Goal: Task Accomplishment & Management: Complete application form

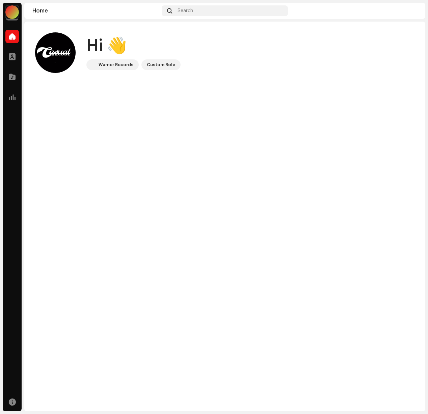
click at [5, 17] on navigation-account-switch "[PERSON_NAME]" at bounding box center [12, 12] width 19 height 19
click at [7, 15] on div at bounding box center [12, 12] width 14 height 14
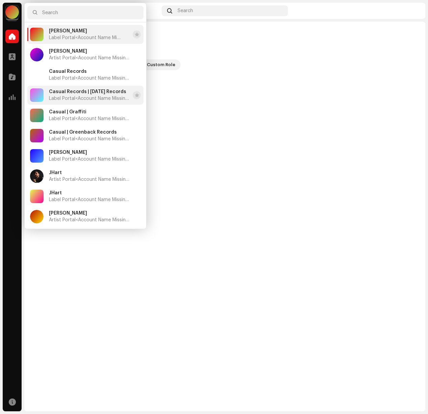
click at [81, 91] on span "Casual Records | [DATE] Records" at bounding box center [87, 91] width 77 height 5
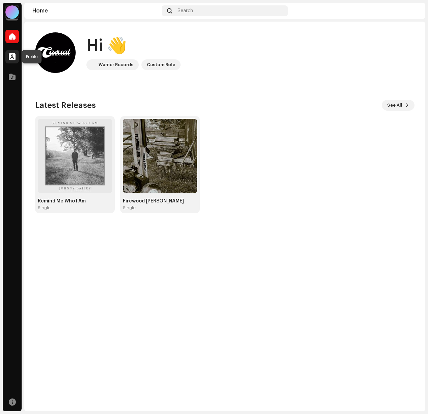
click at [10, 54] on span at bounding box center [12, 56] width 7 height 5
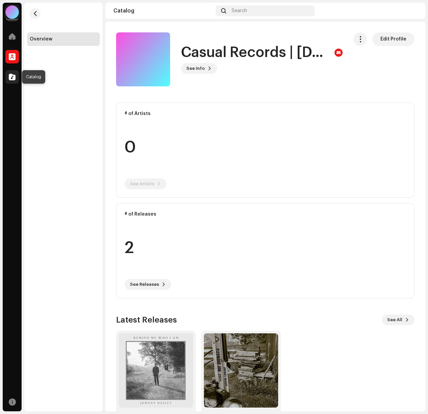
click at [12, 82] on div at bounding box center [12, 77] width 14 height 14
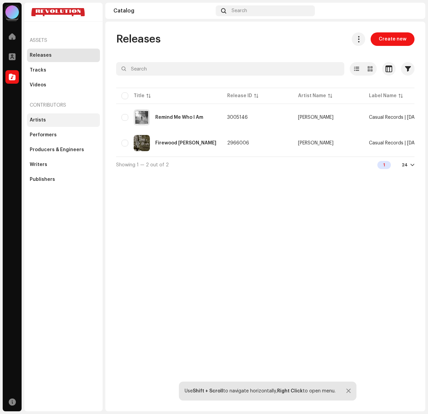
click at [45, 124] on div "Artists" at bounding box center [63, 120] width 73 height 14
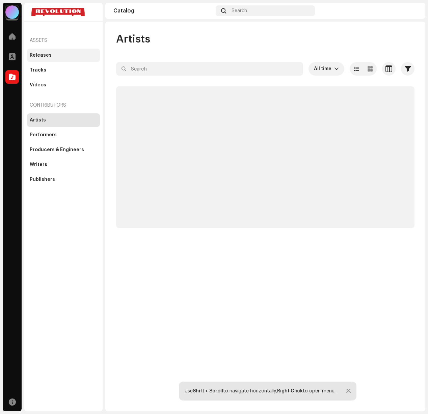
click at [44, 51] on div "Releases" at bounding box center [63, 56] width 73 height 14
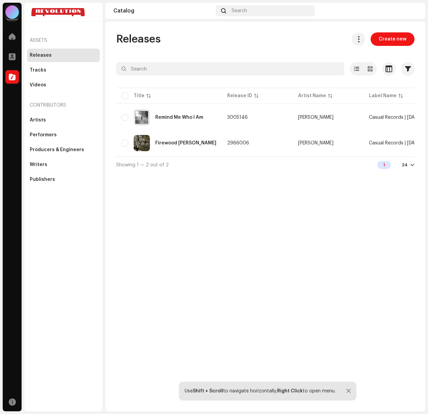
click at [385, 41] on span "Create new" at bounding box center [393, 39] width 28 height 14
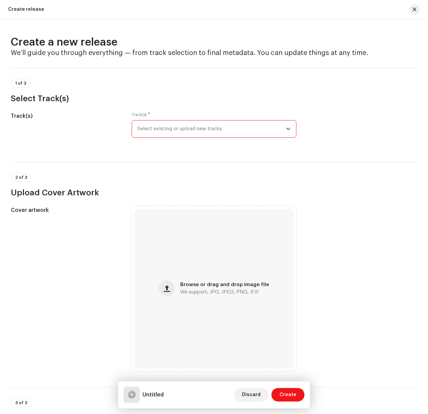
click at [170, 128] on span "Select existing or upload new tracks" at bounding box center [211, 129] width 149 height 17
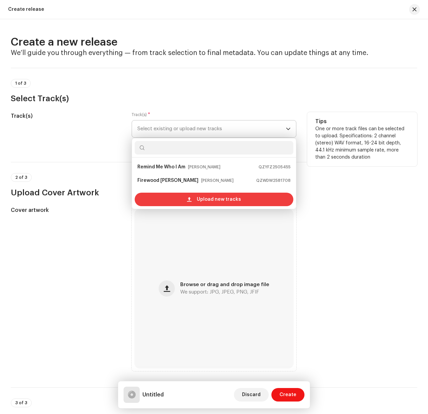
click at [197, 201] on span "Upload new tracks" at bounding box center [219, 200] width 44 height 14
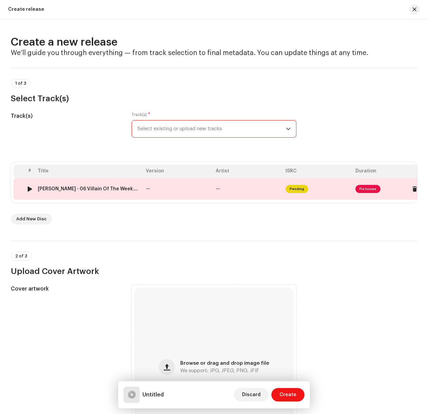
click at [376, 191] on span "Fix Issues" at bounding box center [368, 189] width 25 height 8
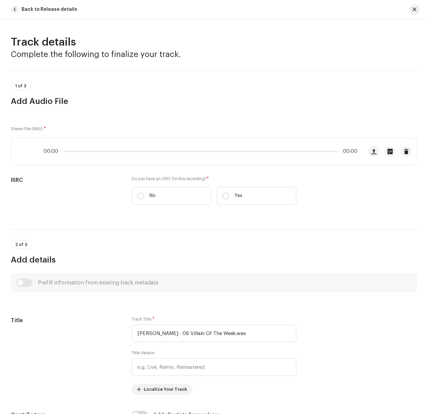
scroll to position [5, 0]
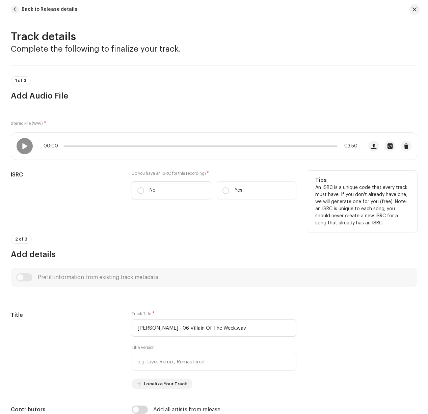
click at [144, 190] on label "No" at bounding box center [172, 191] width 80 height 18
click at [144, 190] on input "No" at bounding box center [140, 190] width 7 height 7
radio input "true"
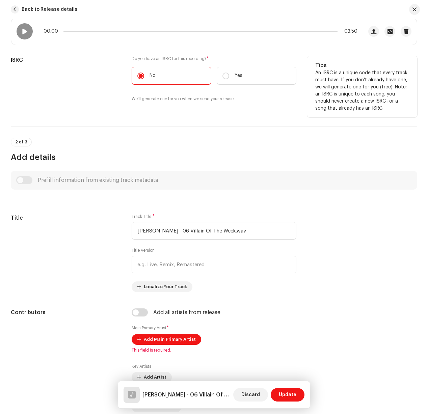
scroll to position [192, 0]
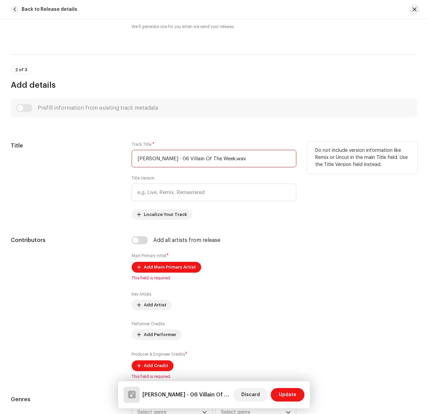
drag, startPoint x: 180, startPoint y: 157, endPoint x: 128, endPoint y: 158, distance: 52.0
click at [128, 158] on div "Title Track Title * Aubrie Sellers - 06 Villain Of The Week.wav Title Version L…" at bounding box center [214, 181] width 407 height 78
click at [200, 158] on input "Villain Of The Week.wav" at bounding box center [214, 159] width 165 height 18
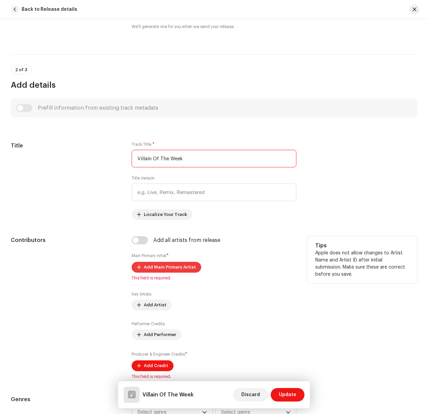
type input "Villain Of The Week"
click at [179, 265] on span "Add Main Primary Artist" at bounding box center [170, 268] width 52 height 14
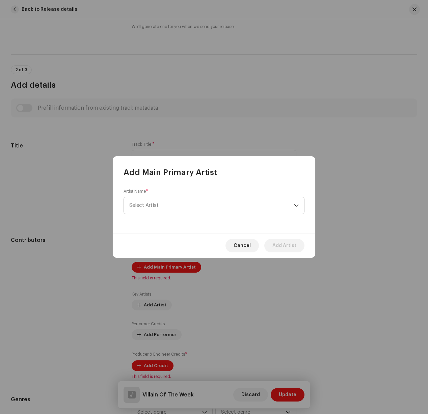
click at [168, 211] on span "Select Artist" at bounding box center [211, 205] width 165 height 17
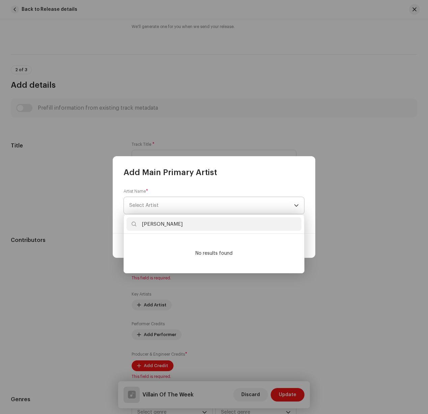
type input "aubrie"
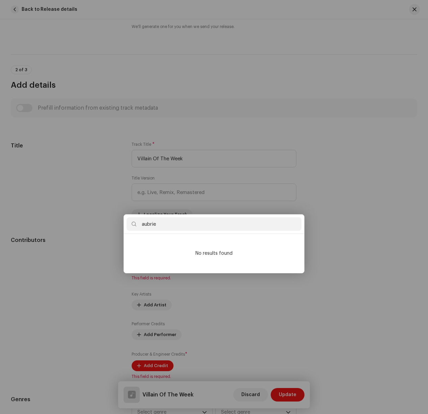
click at [363, 296] on div "Add Main Primary Artist Artist Name * Select Artist Cancel Add Artist" at bounding box center [214, 207] width 428 height 414
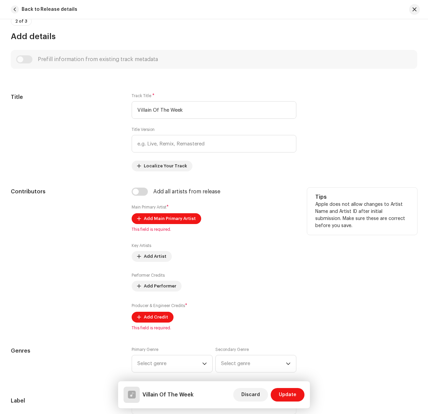
scroll to position [251, 0]
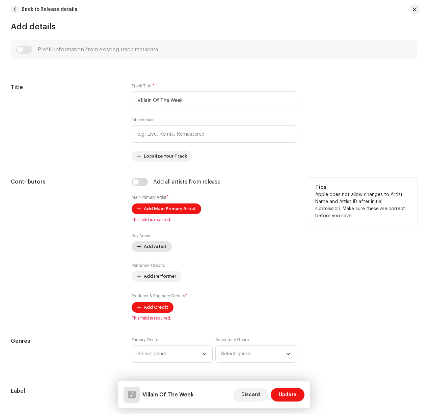
click at [156, 251] on span "Add Artist" at bounding box center [155, 247] width 23 height 14
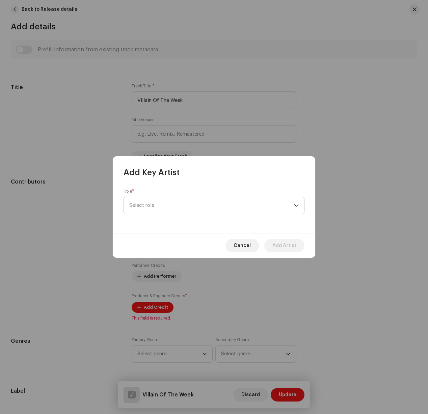
click at [153, 213] on span "Select role" at bounding box center [211, 205] width 165 height 17
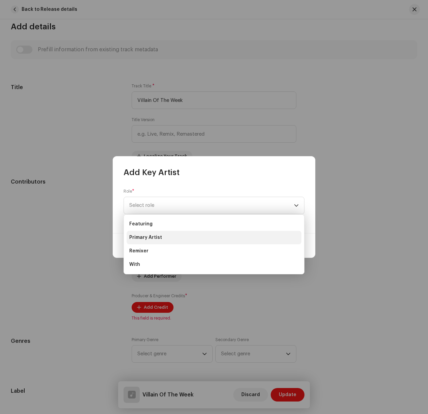
click at [154, 239] on span "Primary Artist" at bounding box center [145, 237] width 33 height 7
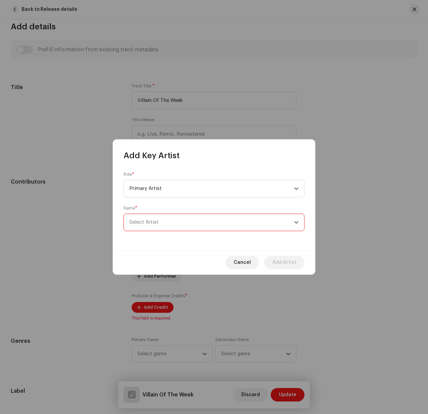
click at [153, 226] on span "Select Artist" at bounding box center [211, 222] width 165 height 17
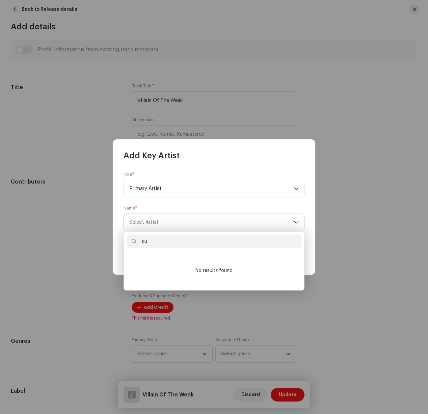
type input "aub"
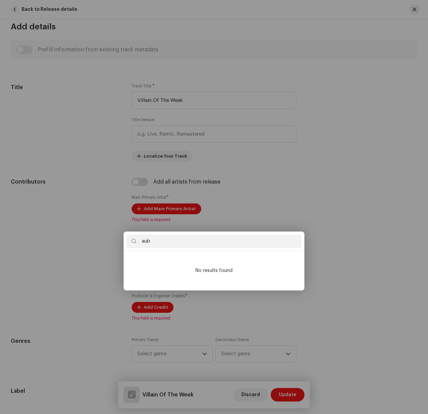
click at [397, 239] on div "Add Key Artist Role * Primary Artist Name * Select Artist Cancel Add Artist" at bounding box center [214, 207] width 428 height 414
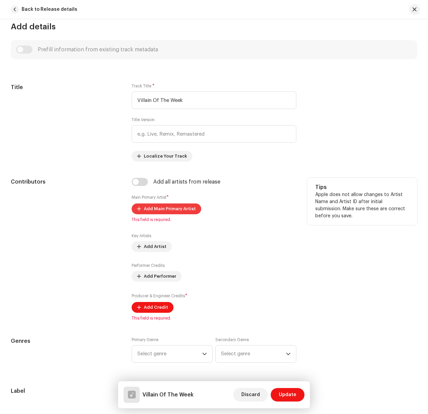
click at [163, 210] on span "Add Main Primary Artist" at bounding box center [170, 209] width 52 height 14
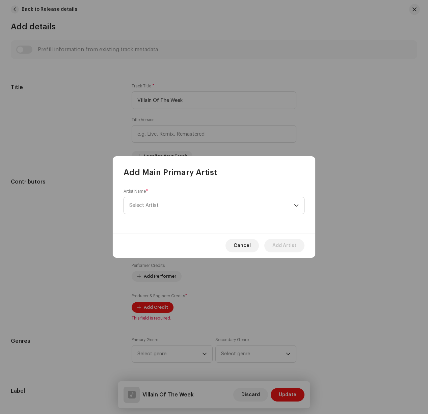
click at [191, 205] on span "Select Artist" at bounding box center [211, 205] width 165 height 17
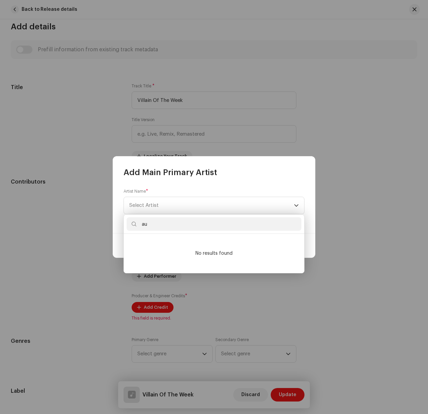
type input "a"
type input "s"
type input "a"
type input "sellers"
drag, startPoint x: 179, startPoint y: 224, endPoint x: 103, endPoint y: 225, distance: 75.6
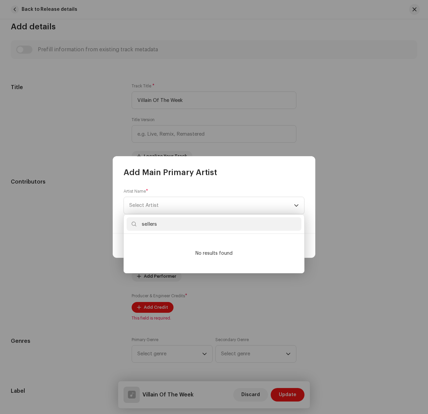
click at [106, 225] on body "Casual Records | Carnival Records Home Profile Catalog Resources Assets Release…" at bounding box center [214, 207] width 428 height 414
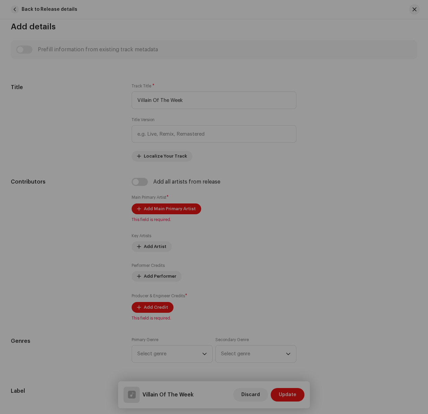
click at [363, 157] on div "Add Main Primary Artist Artist Name * Select Artist This field is required. Can…" at bounding box center [214, 207] width 428 height 414
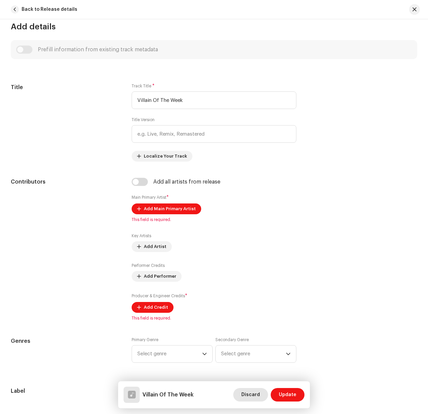
click at [247, 397] on span "Discard" at bounding box center [250, 395] width 19 height 14
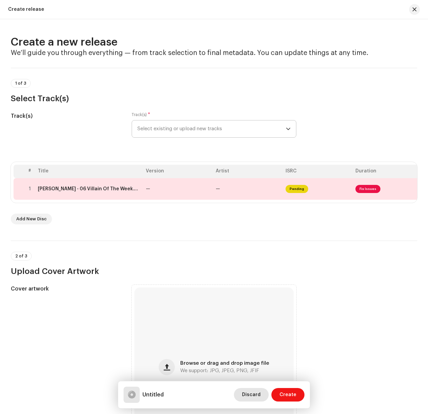
click at [252, 397] on span "Discard" at bounding box center [251, 395] width 19 height 14
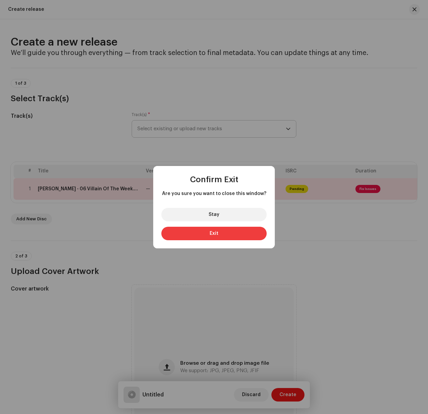
click at [205, 232] on button "Exit" at bounding box center [213, 234] width 105 height 14
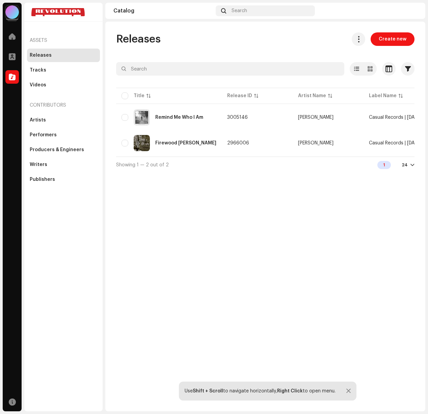
click at [382, 44] on span "Create new" at bounding box center [393, 39] width 28 height 14
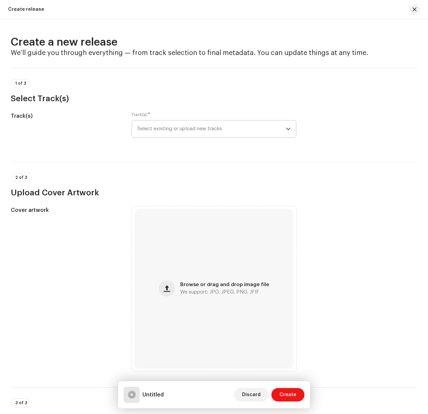
click at [248, 130] on span "Select existing or upload new tracks" at bounding box center [211, 129] width 149 height 17
click at [217, 132] on span "Select existing or upload new tracks" at bounding box center [211, 129] width 149 height 17
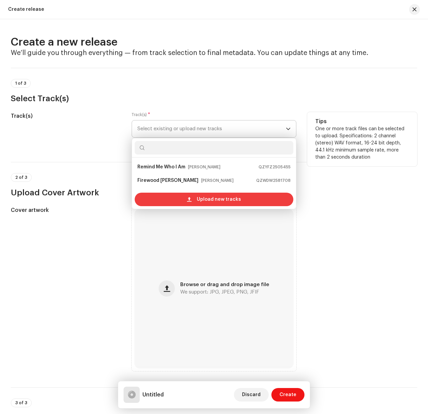
click at [196, 200] on div "Upload new tracks" at bounding box center [214, 200] width 159 height 14
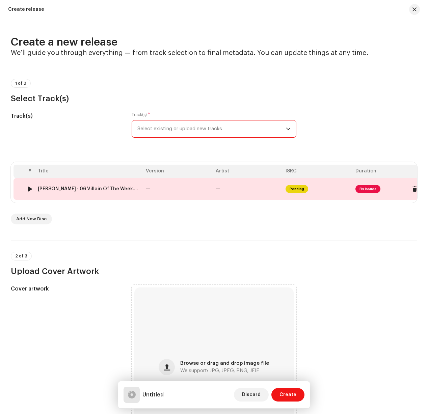
click at [372, 186] on span "Fix Issues" at bounding box center [368, 189] width 25 height 8
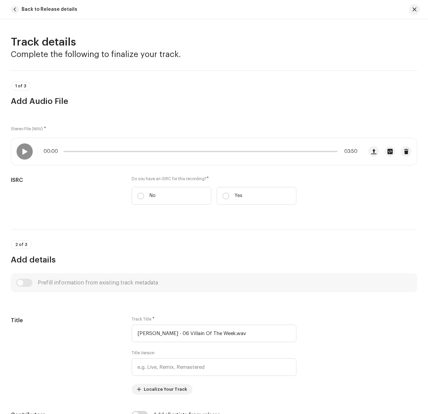
scroll to position [5, 0]
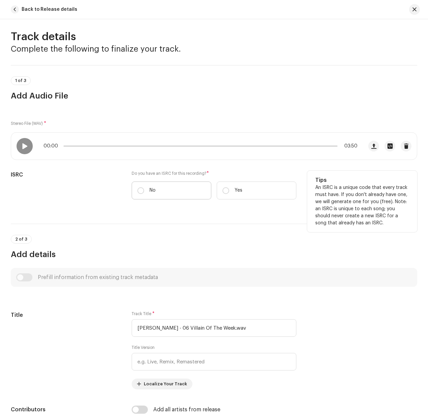
click at [140, 196] on label "No" at bounding box center [172, 191] width 80 height 18
click at [140, 194] on input "No" at bounding box center [140, 190] width 7 height 7
radio input "true"
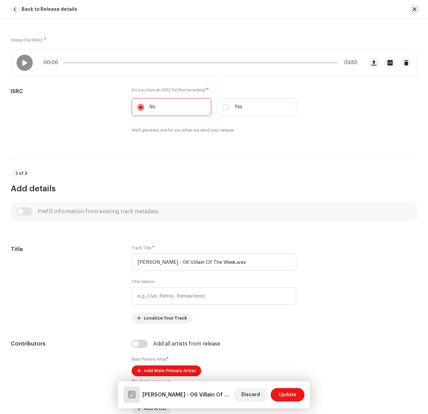
scroll to position [132, 0]
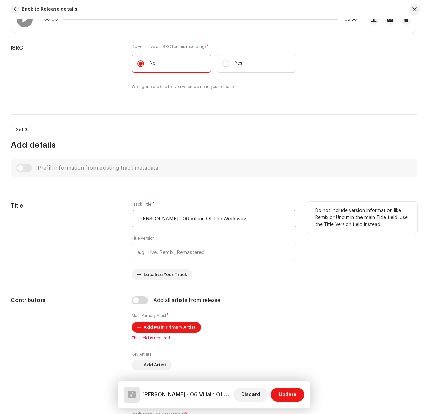
drag, startPoint x: 181, startPoint y: 220, endPoint x: 130, endPoint y: 217, distance: 51.1
click at [130, 217] on div "Title Track Title * Aubrie Sellers - 06 Villain Of The Week.wav Title Version L…" at bounding box center [214, 241] width 407 height 78
click at [199, 224] on input "Villain Of The Week.wav" at bounding box center [214, 219] width 165 height 18
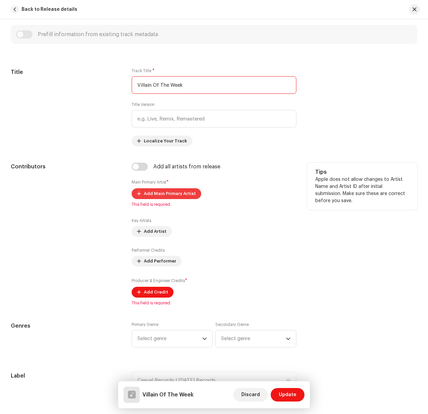
type input "Villain Of The Week"
click at [161, 196] on span "Add Main Primary Artist" at bounding box center [170, 194] width 52 height 14
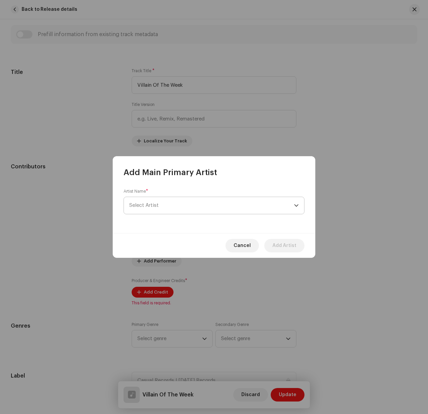
click at [162, 207] on span "Select Artist" at bounding box center [211, 205] width 165 height 17
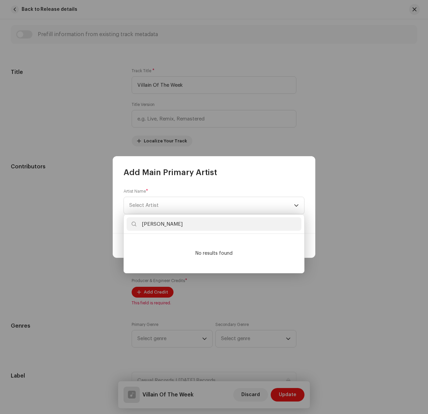
type input "aubrie"
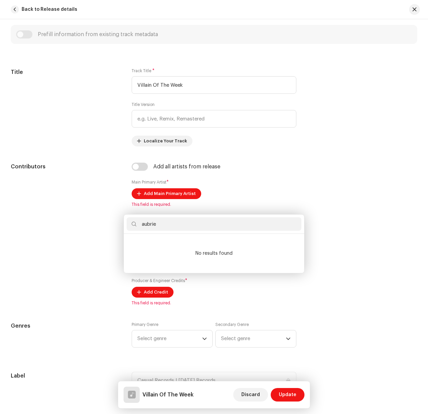
click at [362, 121] on div "Add Main Primary Artist Artist Name * Select Artist Cancel Add Artist" at bounding box center [214, 207] width 428 height 414
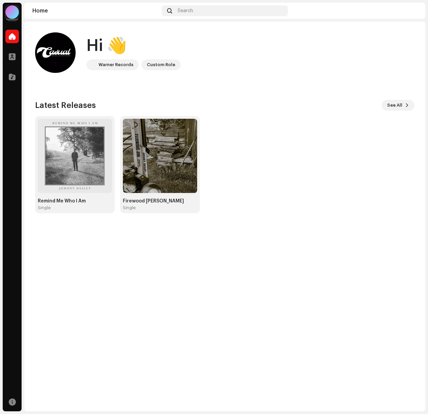
click at [15, 16] on div at bounding box center [12, 12] width 14 height 14
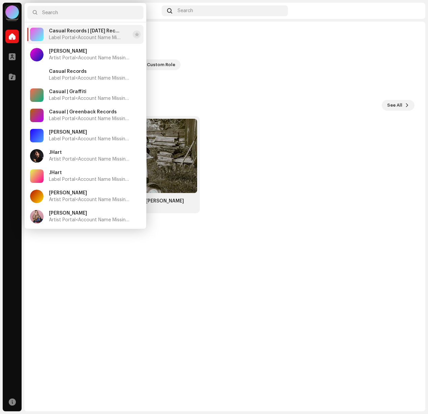
click at [93, 32] on span "Casual Records | [DATE] Records" at bounding box center [85, 30] width 72 height 5
click at [247, 68] on div "Hi 👋 Warner Records Custom Role" at bounding box center [225, 52] width 380 height 41
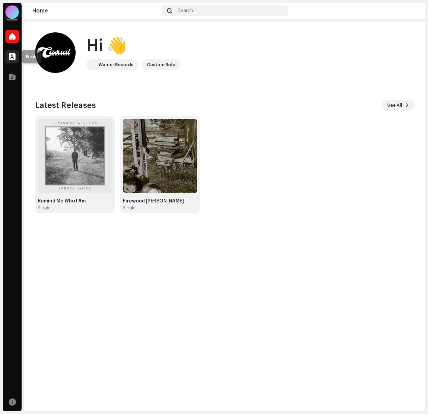
click at [12, 55] on span at bounding box center [12, 56] width 7 height 5
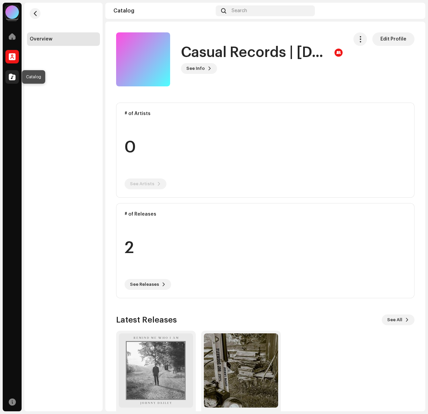
click at [14, 77] on span at bounding box center [12, 76] width 7 height 5
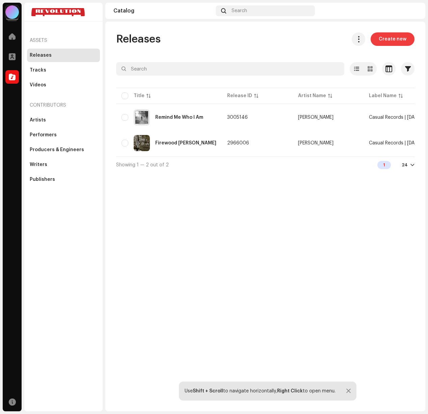
click at [390, 39] on span "Create new" at bounding box center [393, 39] width 28 height 14
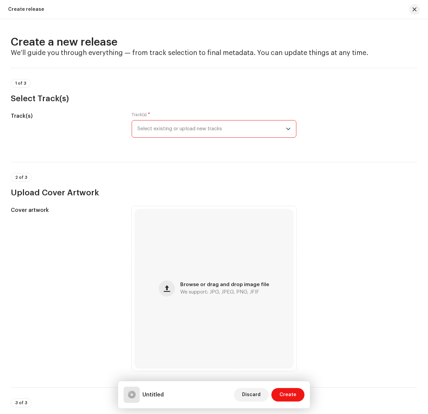
click at [172, 121] on span "Select existing or upload new tracks" at bounding box center [211, 129] width 149 height 17
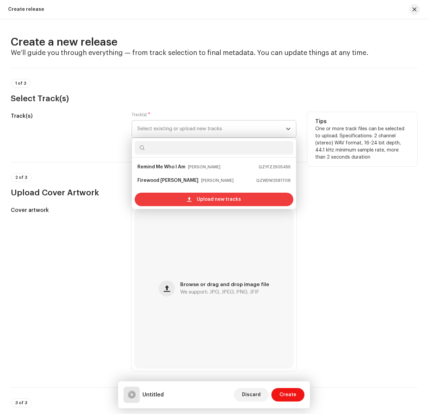
click at [201, 203] on span "Upload new tracks" at bounding box center [219, 200] width 44 height 14
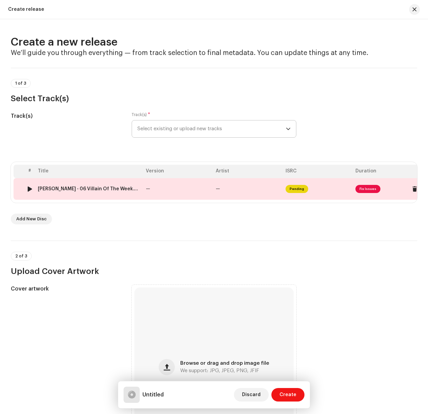
click at [376, 191] on span "Fix Issues" at bounding box center [368, 189] width 25 height 8
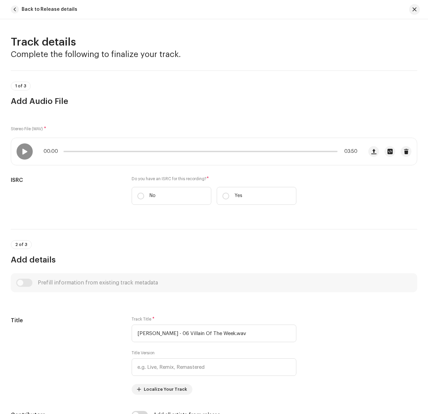
scroll to position [5, 0]
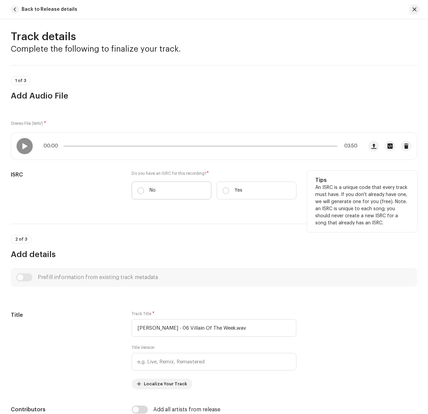
click at [139, 185] on label "No" at bounding box center [172, 191] width 80 height 18
click at [139, 187] on input "No" at bounding box center [140, 190] width 7 height 7
radio input "true"
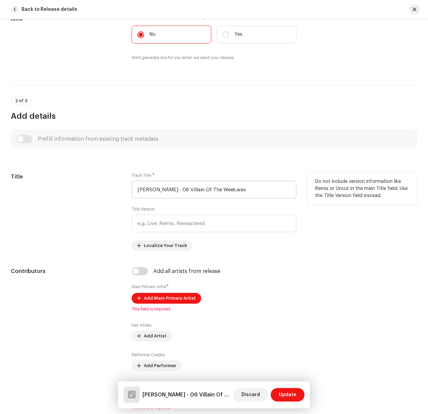
scroll to position [197, 0]
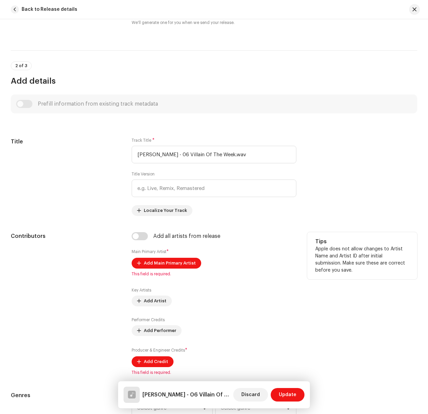
click at [162, 270] on div "Add Main Primary Artist This field is required." at bounding box center [214, 267] width 165 height 19
click at [159, 263] on span "Add Main Primary Artist" at bounding box center [170, 264] width 52 height 14
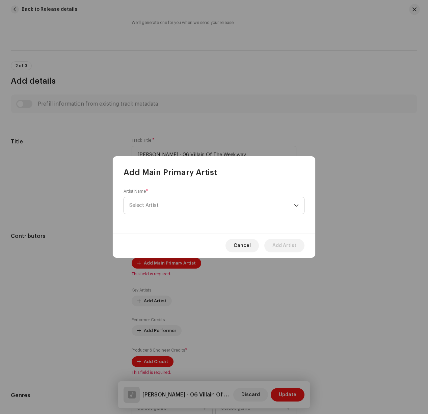
click at [186, 201] on span "Select Artist" at bounding box center [211, 205] width 165 height 17
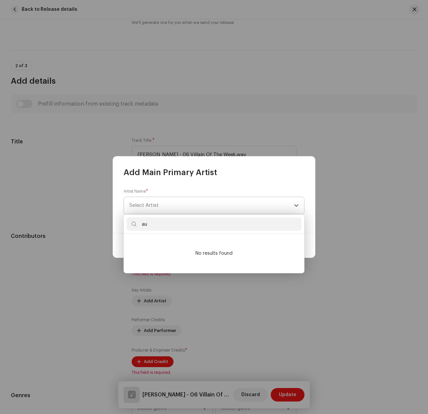
type input "a"
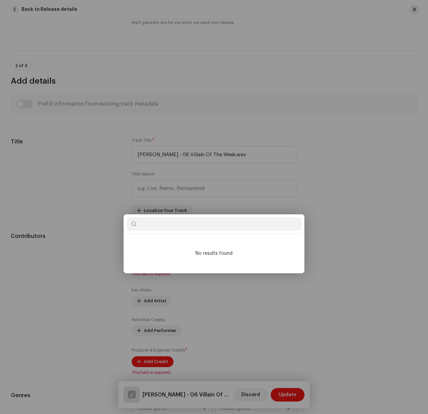
click at [376, 194] on div "Add Main Primary Artist Artist Name * Select Artist Cancel Add Artist" at bounding box center [214, 207] width 428 height 414
